Goal: Information Seeking & Learning: Find specific page/section

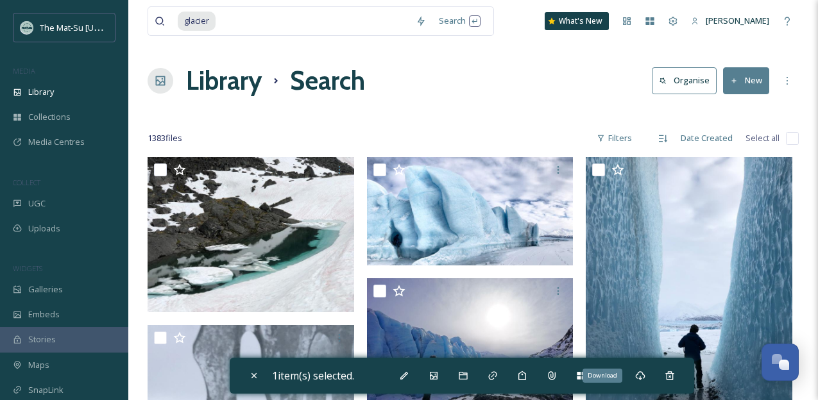
scroll to position [9440, 0]
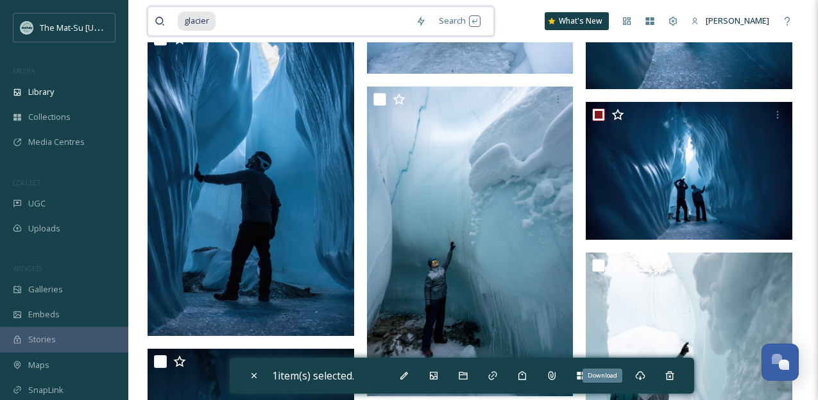
click at [249, 20] on input at bounding box center [313, 21] width 192 height 28
click at [241, 19] on input at bounding box center [313, 21] width 192 height 28
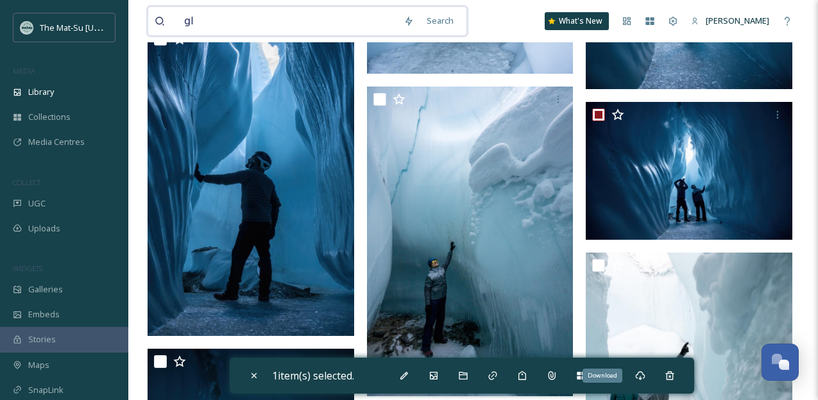
type input "g"
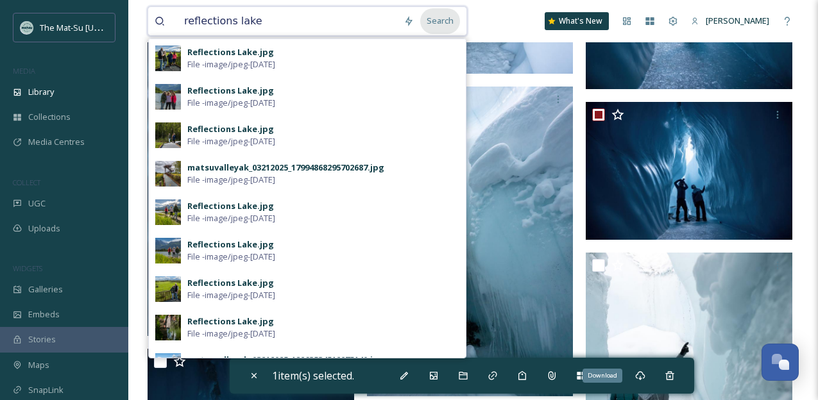
type input "reflections lake"
click at [457, 24] on div "Search" at bounding box center [440, 20] width 40 height 25
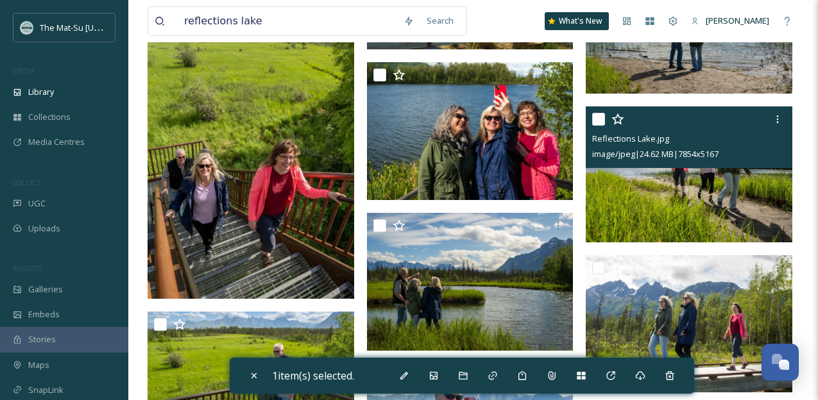
scroll to position [1758, 0]
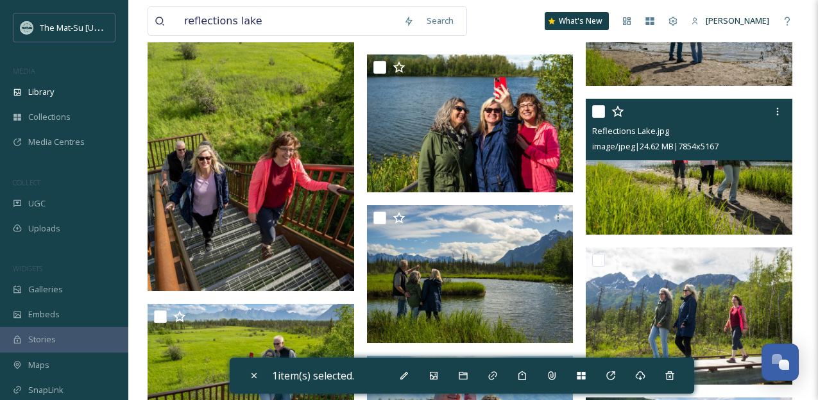
click at [602, 110] on input "checkbox" at bounding box center [598, 111] width 13 height 13
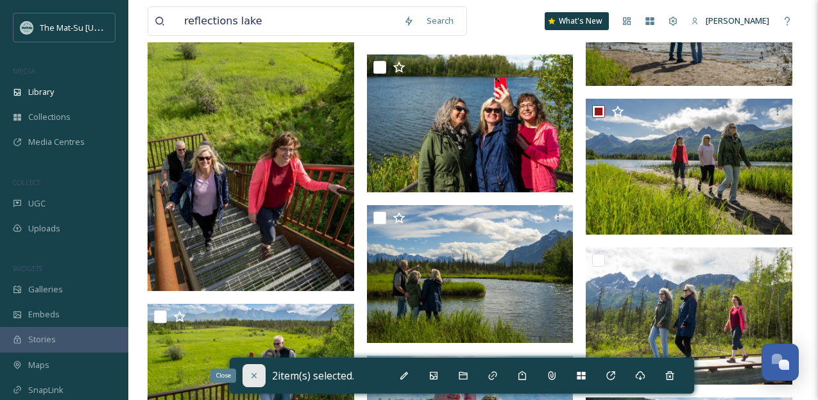
click at [258, 374] on icon at bounding box center [254, 376] width 10 height 10
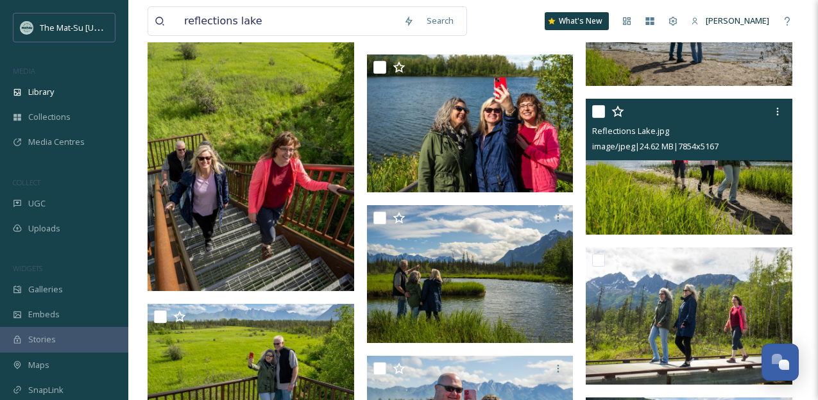
click at [598, 112] on input "checkbox" at bounding box center [598, 111] width 13 height 13
checkbox input "true"
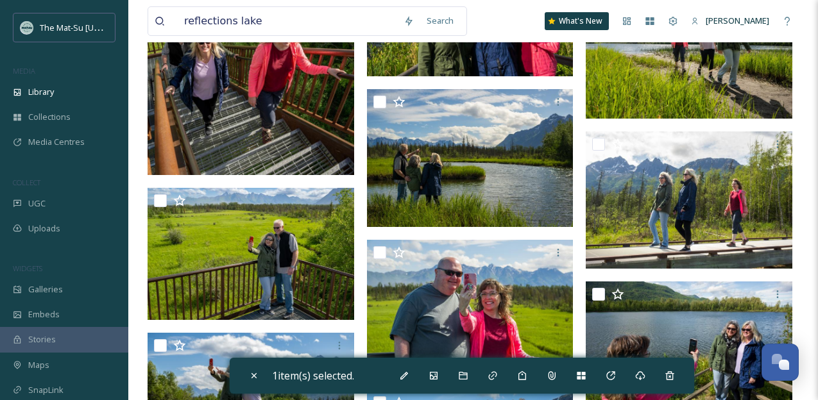
scroll to position [1865, 0]
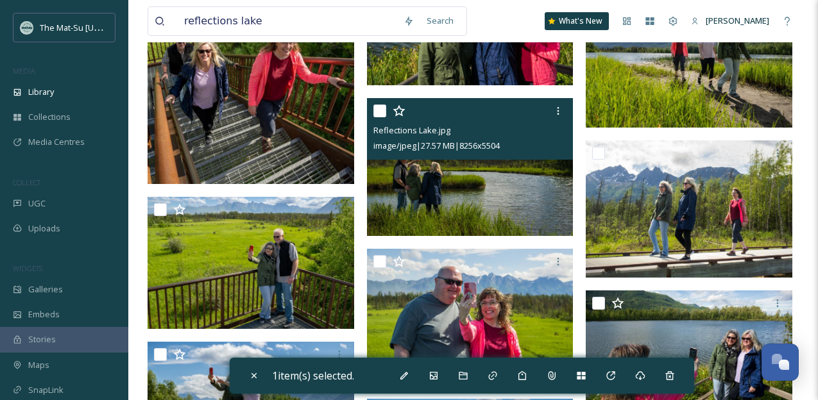
click at [380, 108] on input "checkbox" at bounding box center [379, 111] width 13 height 13
checkbox input "true"
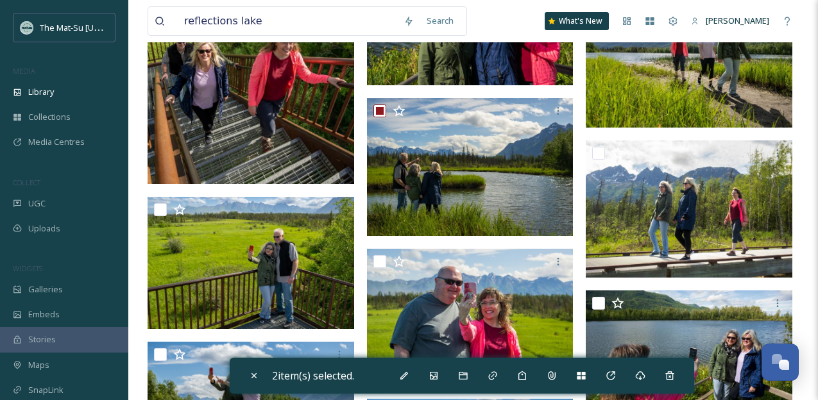
click at [645, 373] on icon at bounding box center [640, 374] width 9 height 9
click at [645, 375] on icon at bounding box center [640, 375] width 10 height 9
